Goal: Task Accomplishment & Management: Use online tool/utility

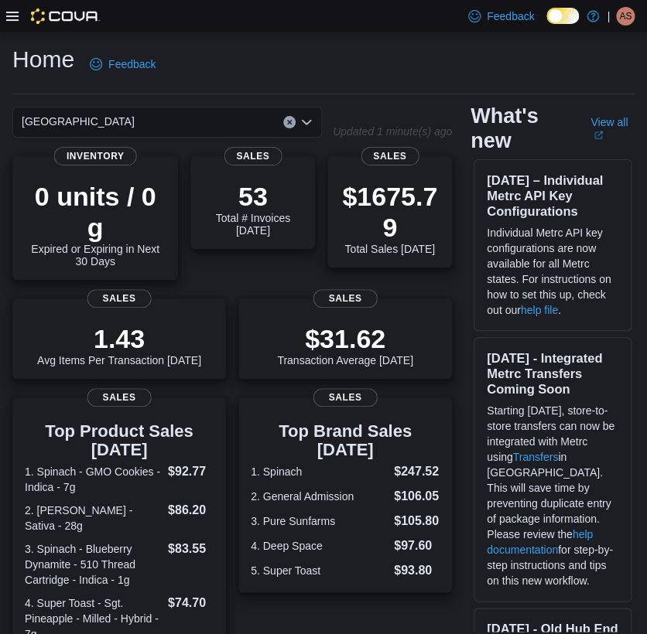
click at [5, 22] on div "Feedback Dark Mode True North Cannabis Co. | AS [PERSON_NAME] St [PERSON_NAME]" at bounding box center [323, 16] width 647 height 32
click at [8, 17] on icon at bounding box center [12, 16] width 12 height 12
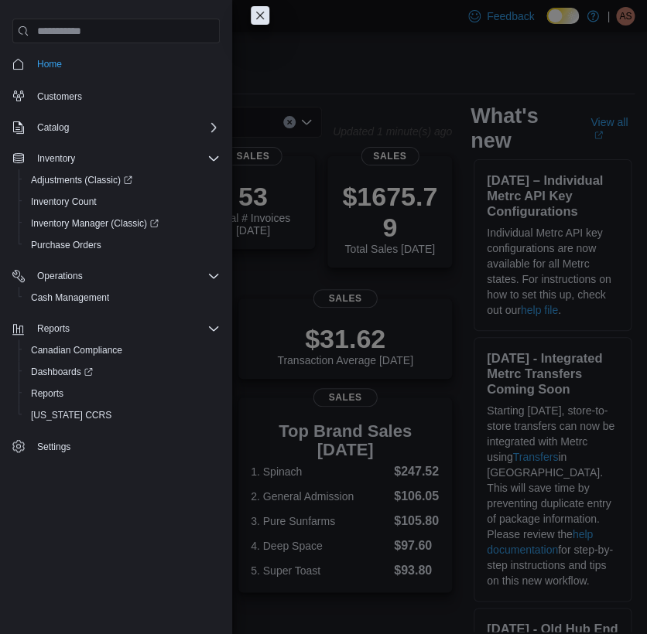
scroll to position [86, 0]
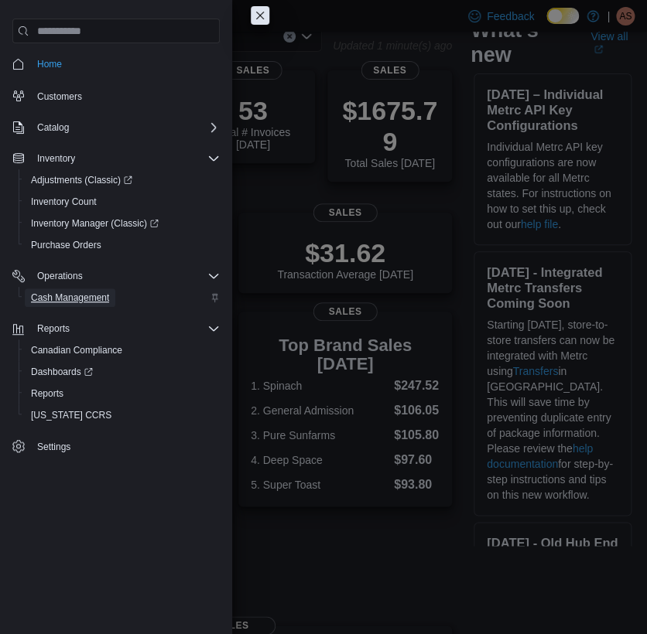
click at [105, 292] on span "Cash Management" at bounding box center [70, 298] width 78 height 12
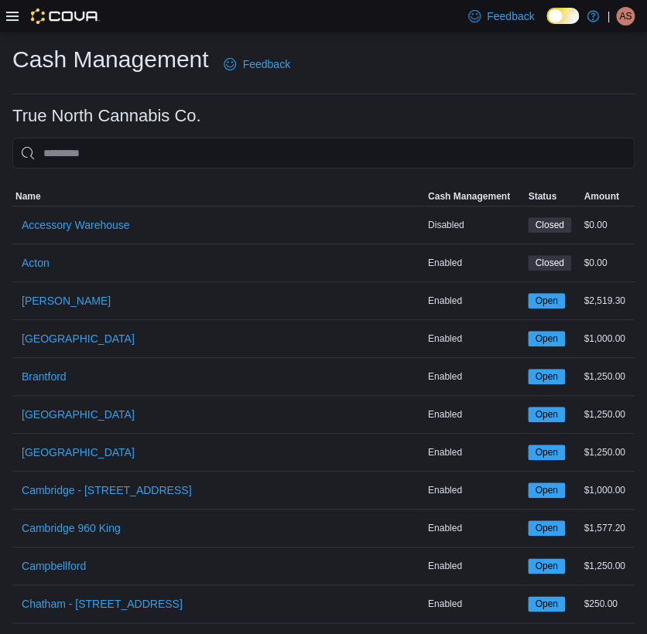
scroll to position [601, 0]
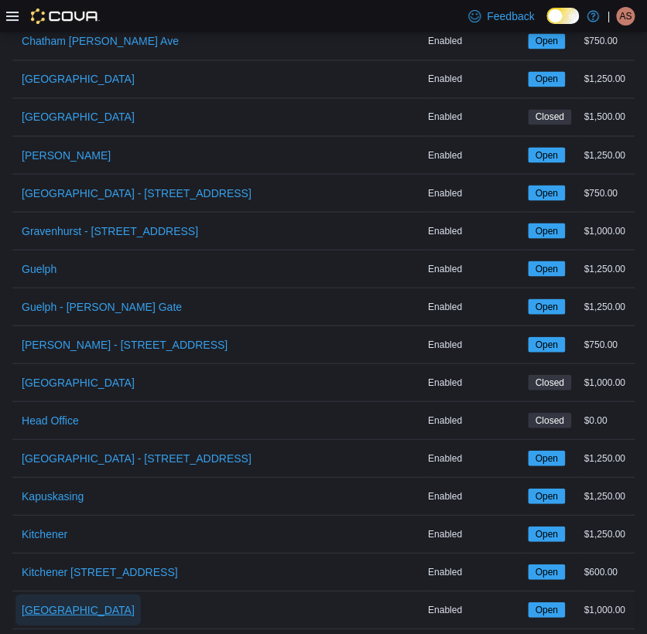
click at [53, 603] on span "[GEOGRAPHIC_DATA]" at bounding box center [78, 609] width 113 height 15
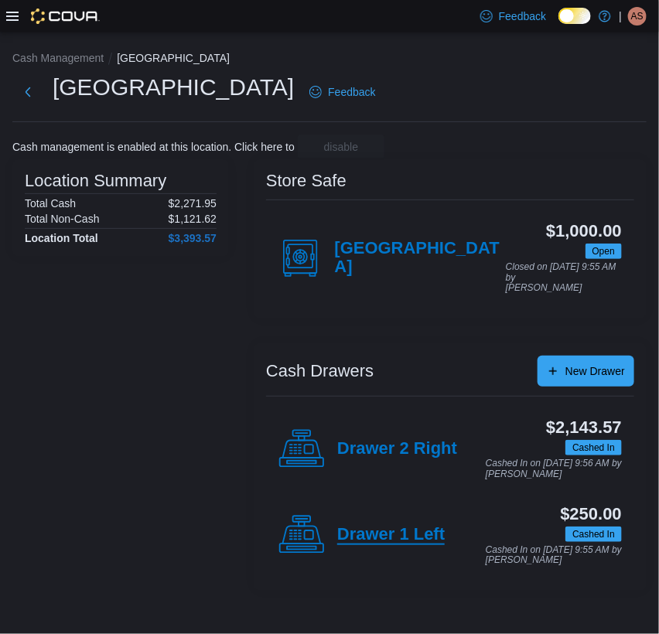
click at [369, 540] on h4 "Drawer 1 Left" at bounding box center [391, 535] width 108 height 20
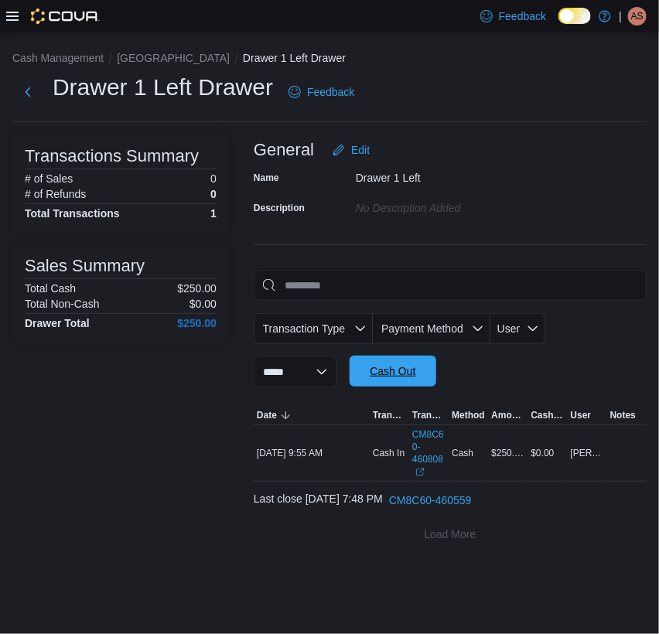
click at [408, 379] on span "Cash Out" at bounding box center [393, 371] width 46 height 15
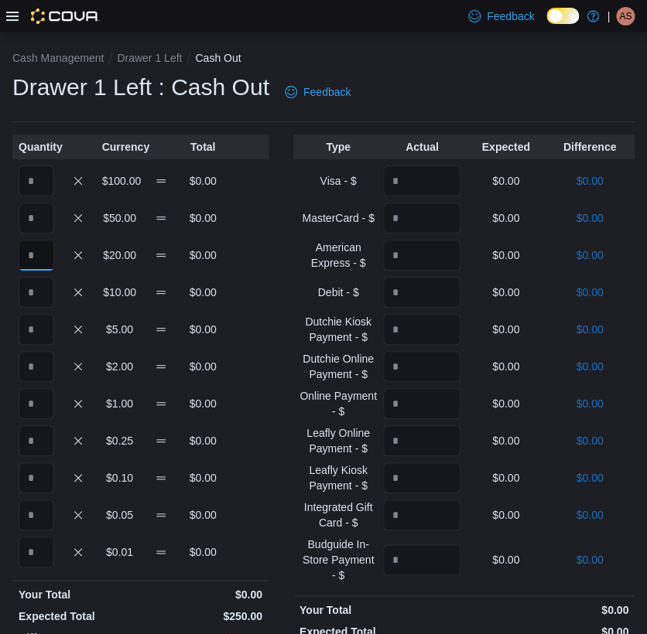
click at [46, 241] on input "Quantity" at bounding box center [37, 255] width 36 height 31
type input "*"
type input "**"
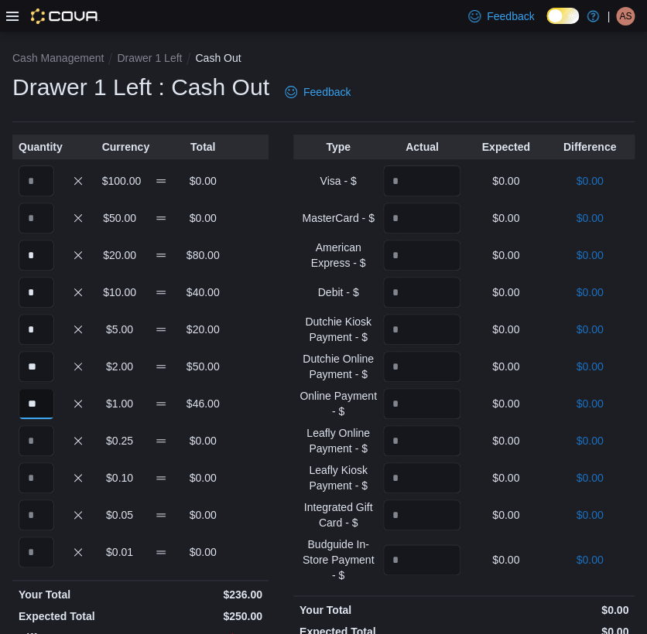
type input "**"
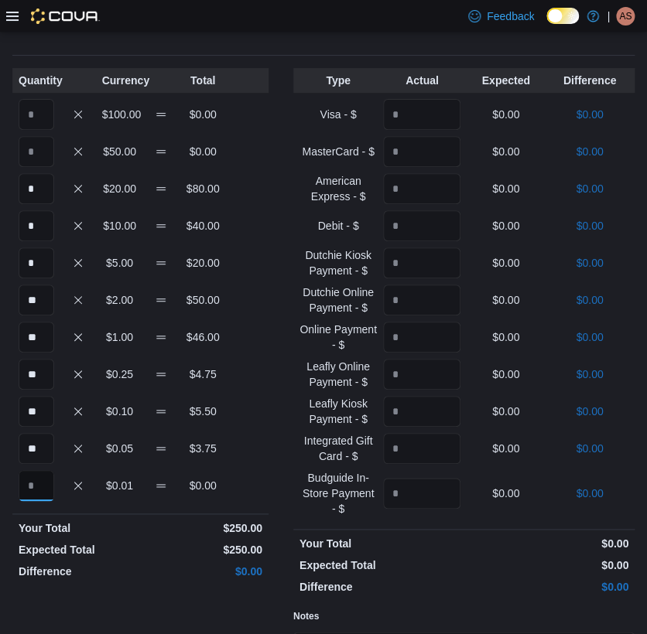
scroll to position [248, 0]
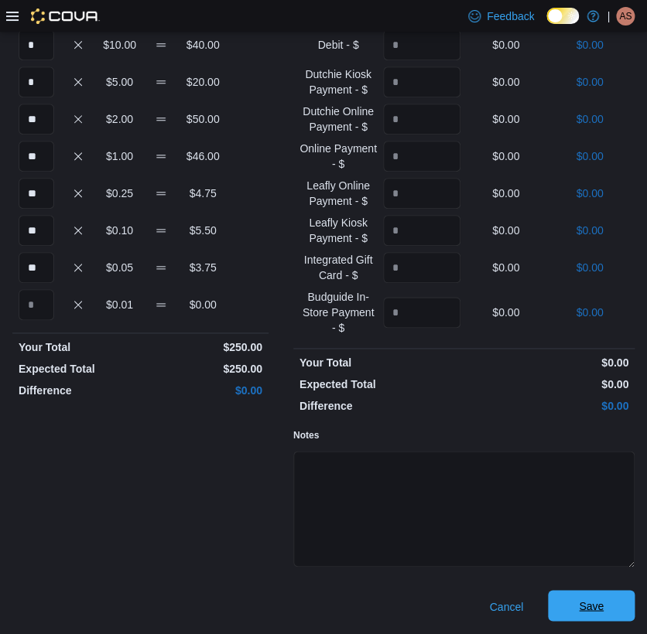
click at [573, 610] on span "Save" at bounding box center [591, 605] width 68 height 31
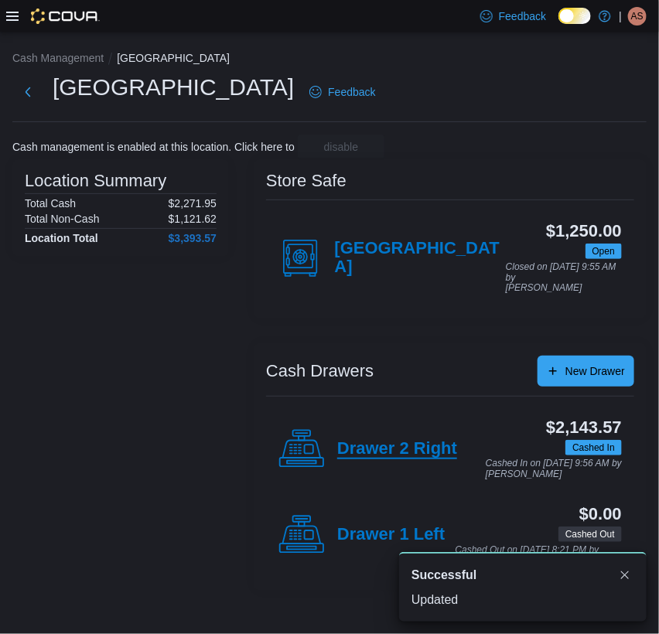
click at [374, 455] on h4 "Drawer 2 Right" at bounding box center [397, 449] width 120 height 20
